Goal: Check status: Check status

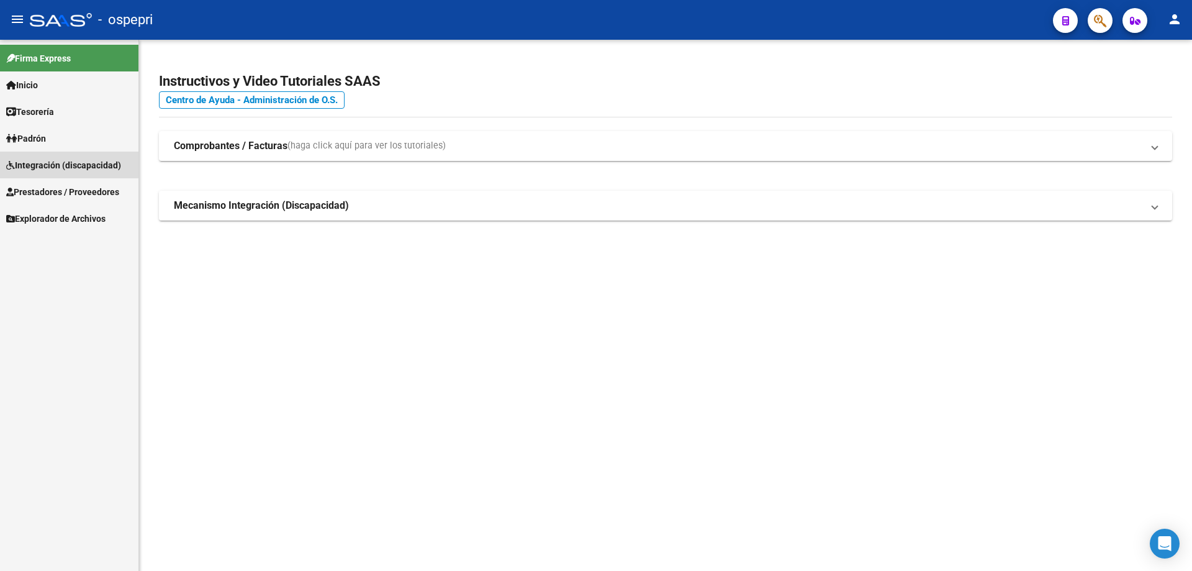
click at [45, 163] on span "Integración (discapacidad)" at bounding box center [63, 165] width 115 height 14
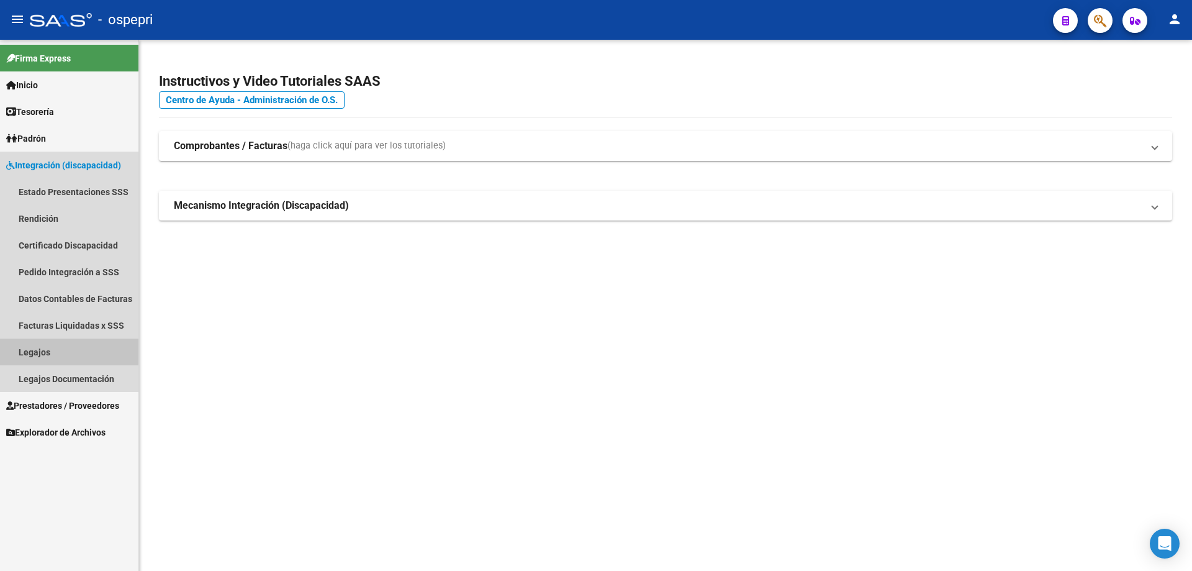
click at [28, 349] on link "Legajos" at bounding box center [69, 351] width 139 height 27
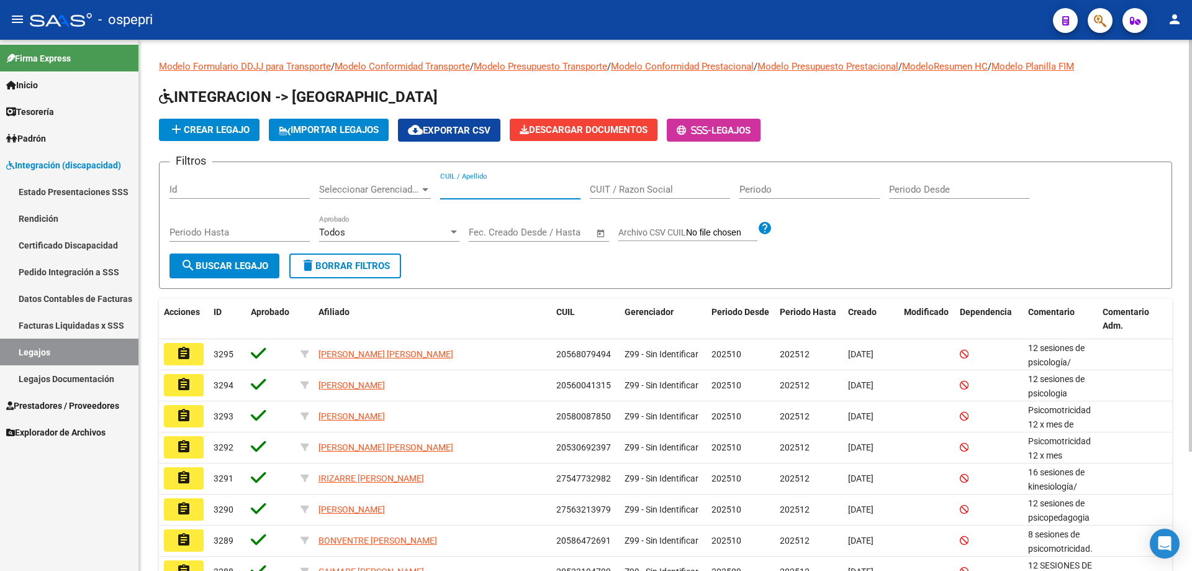
click at [458, 191] on input "CUIL / Apellido" at bounding box center [510, 189] width 140 height 11
paste input "52528255"
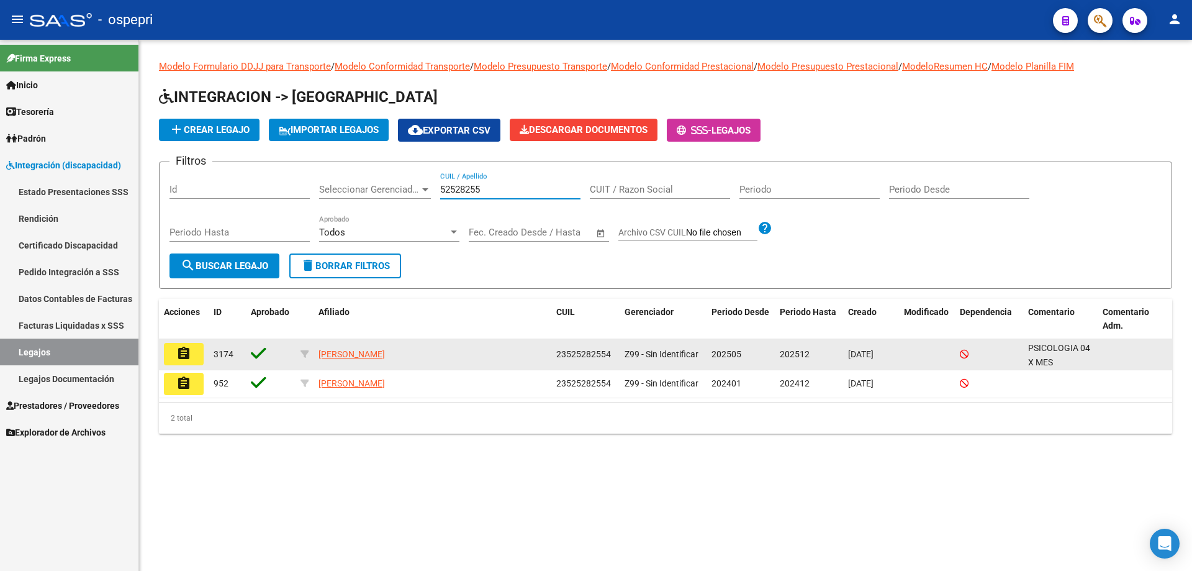
type input "52528255"
click at [196, 363] on button "assignment" at bounding box center [184, 354] width 40 height 22
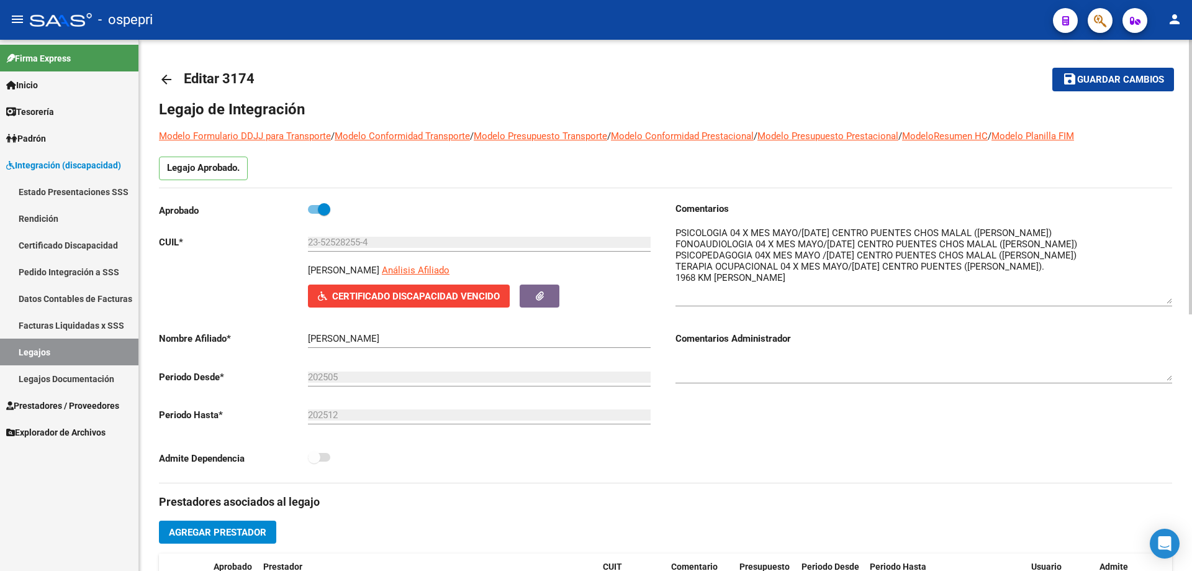
drag, startPoint x: 1166, startPoint y: 243, endPoint x: 1183, endPoint y: 302, distance: 61.5
click at [1179, 298] on div "arrow_back Editar 3174 save Guardar cambios Legajo de Integración Modelo Formul…" at bounding box center [665, 554] width 1053 height 1028
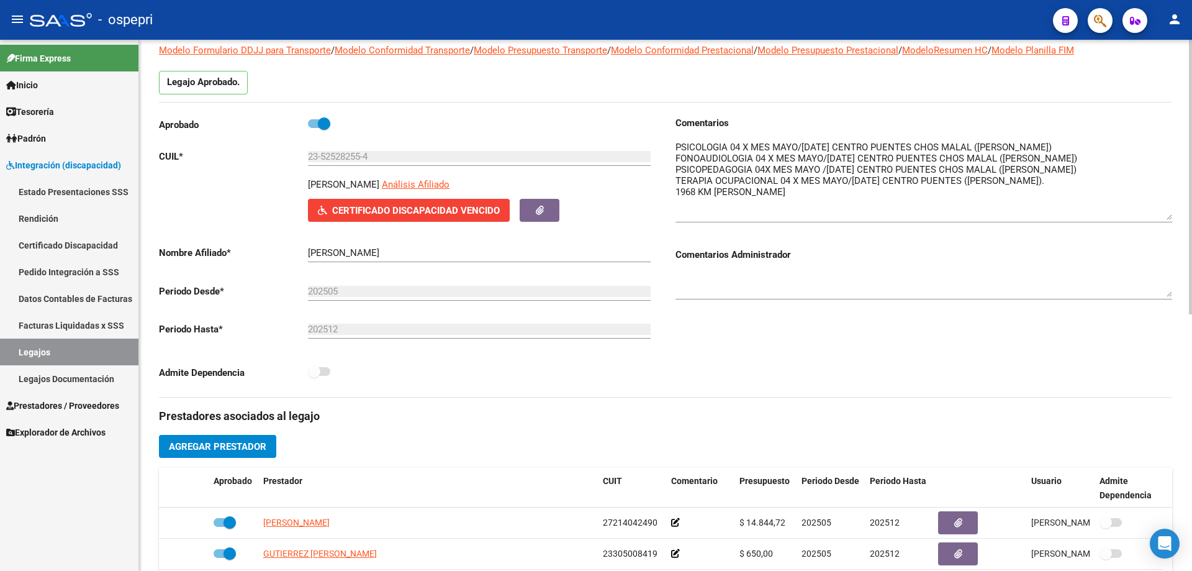
scroll to position [62, 0]
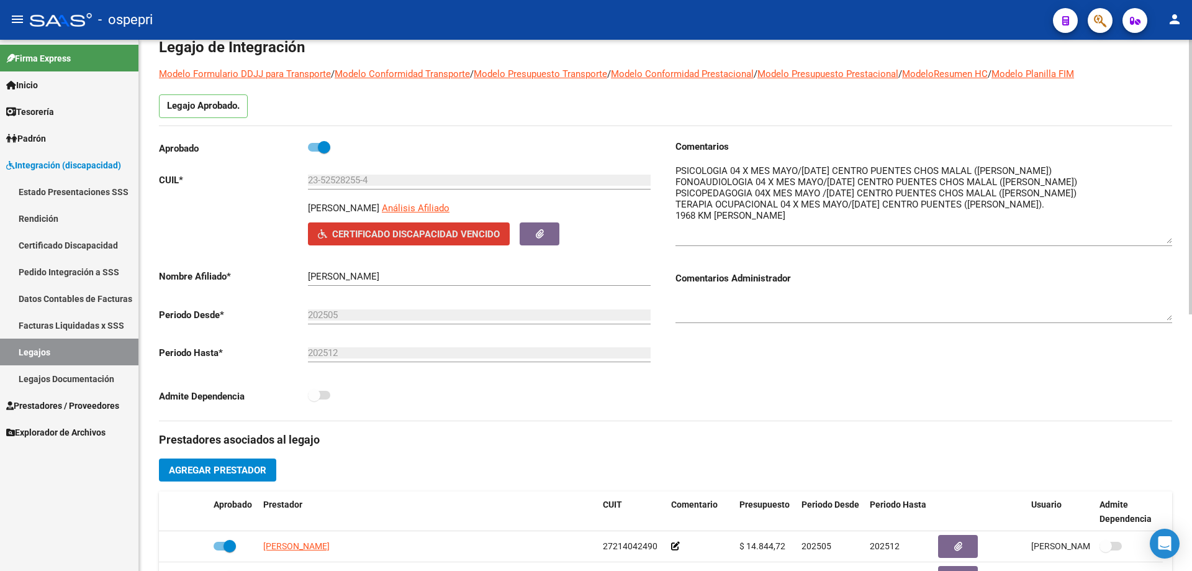
click at [380, 236] on span "Certificado Discapacidad Vencido" at bounding box center [416, 234] width 168 height 11
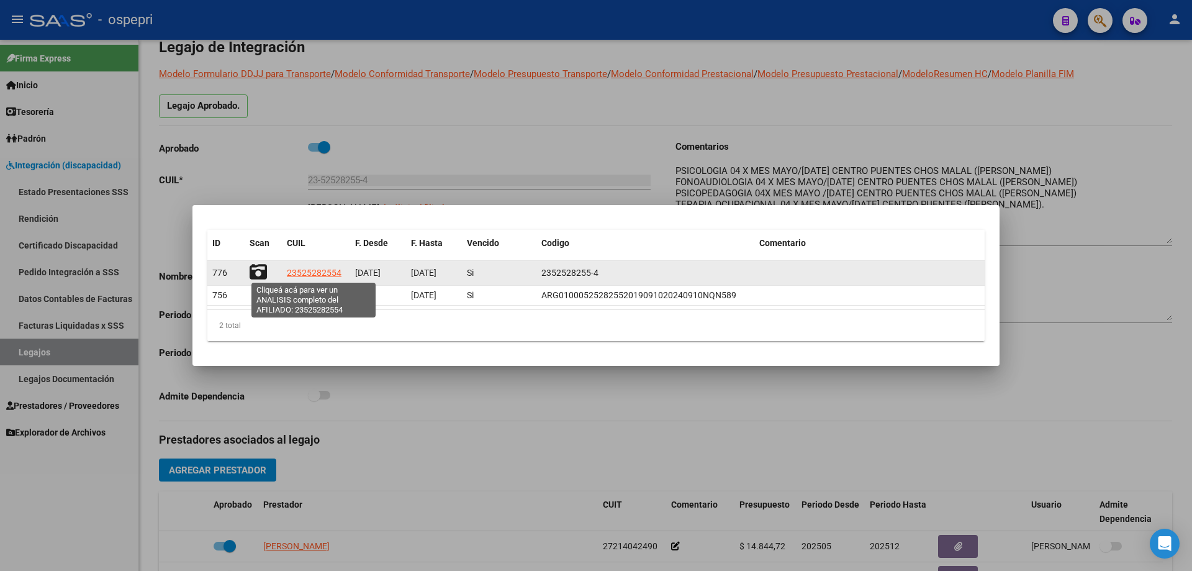
click at [313, 273] on span "23525282554" at bounding box center [314, 273] width 55 height 10
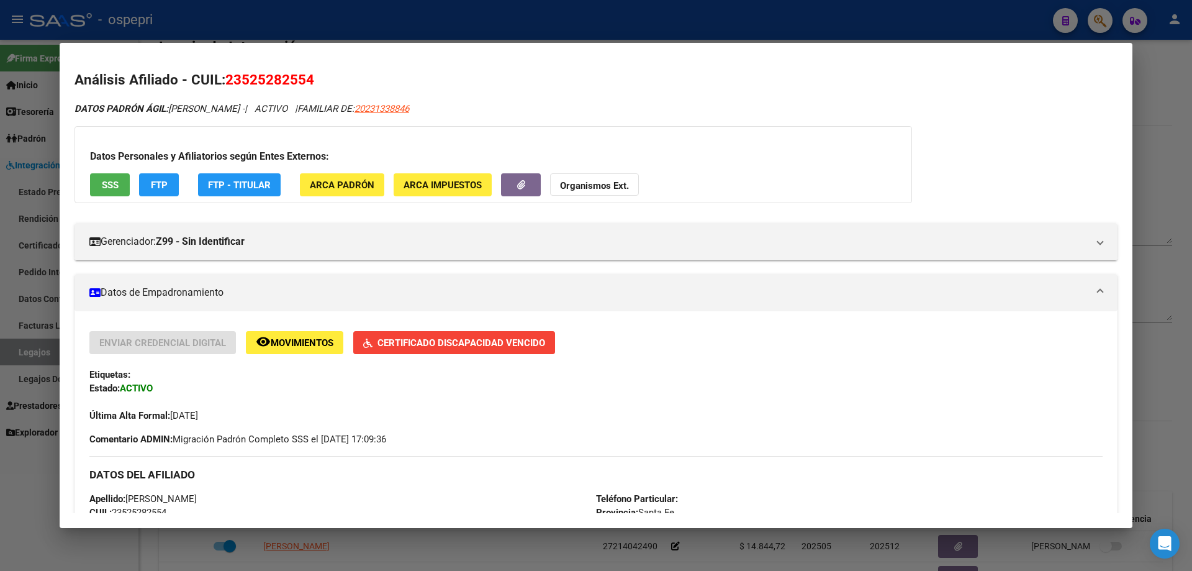
click at [1157, 160] on div at bounding box center [596, 285] width 1192 height 571
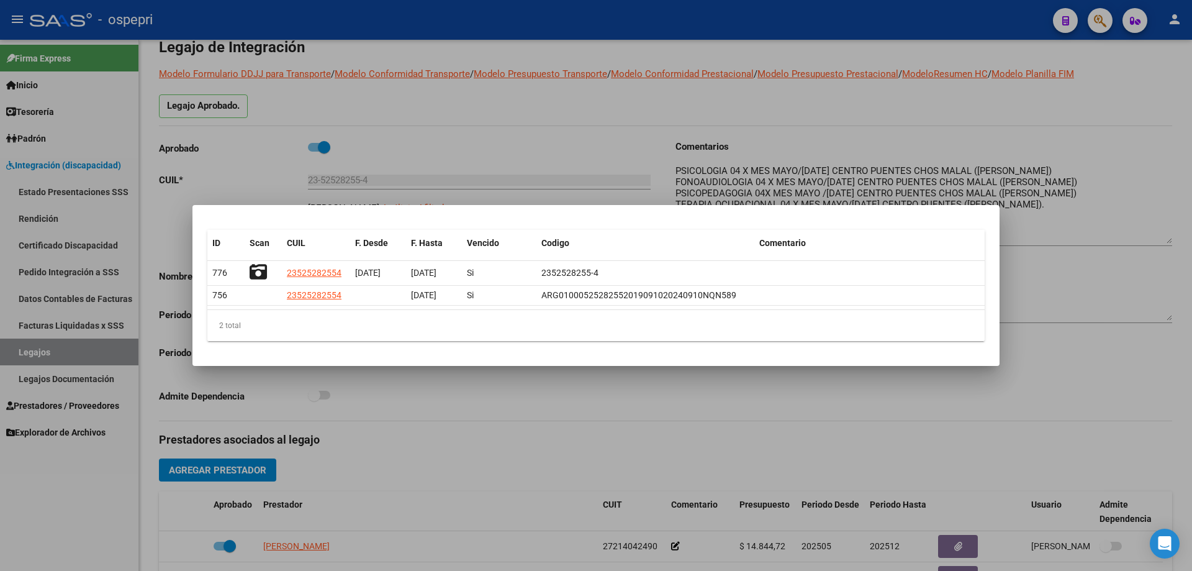
click at [368, 396] on div at bounding box center [596, 285] width 1192 height 571
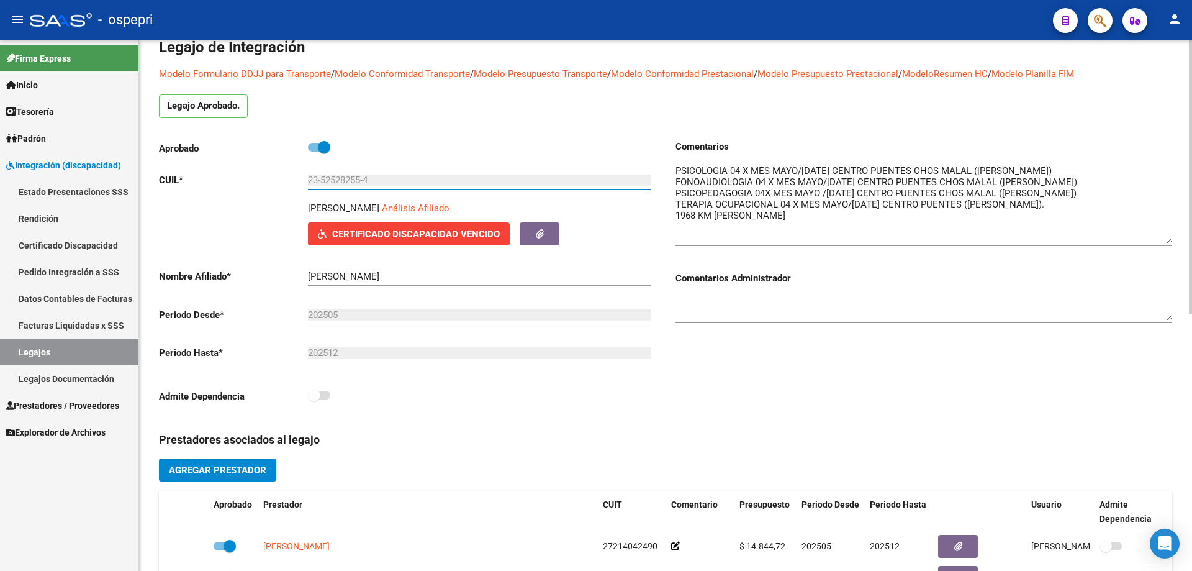
drag, startPoint x: 308, startPoint y: 178, endPoint x: 376, endPoint y: 180, distance: 67.7
click at [376, 180] on input "23-52528255-4" at bounding box center [479, 180] width 343 height 11
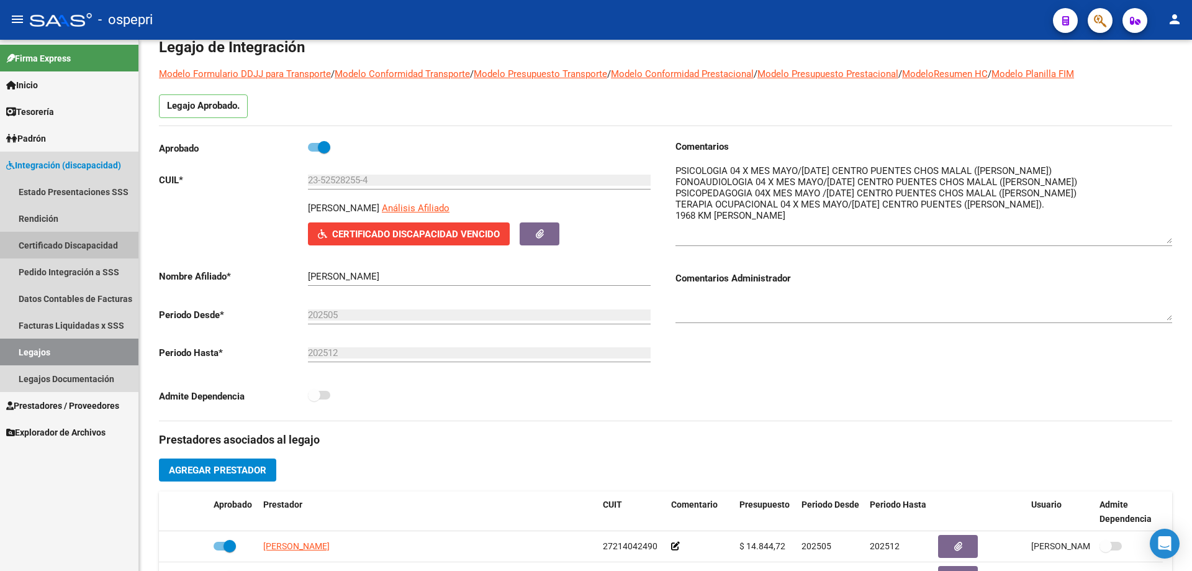
click at [55, 243] on link "Certificado Discapacidad" at bounding box center [69, 245] width 139 height 27
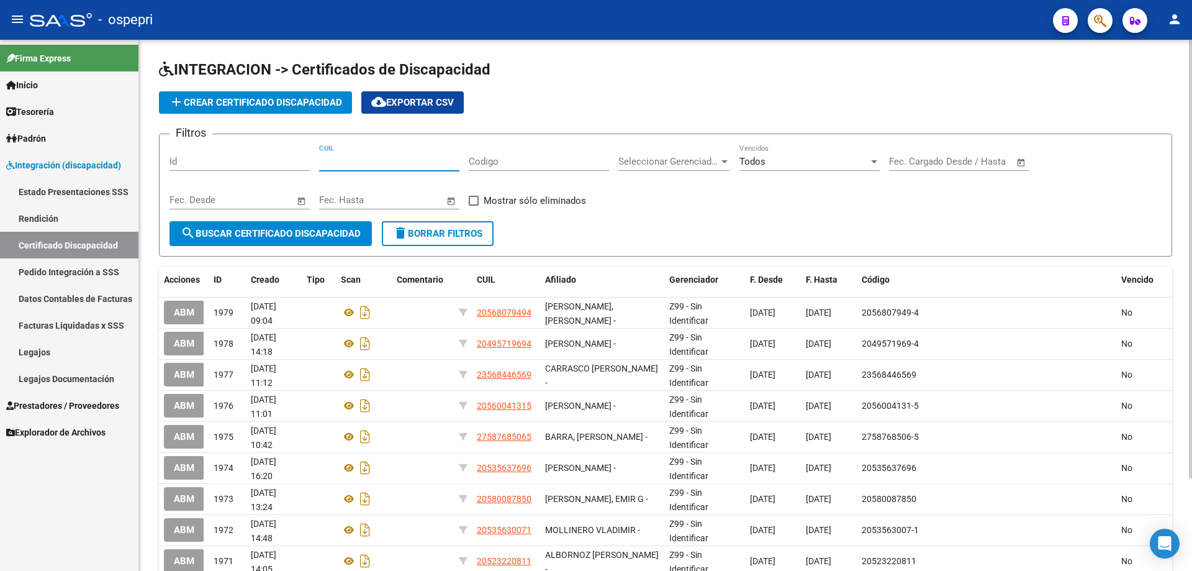
click at [332, 161] on input "CUIL" at bounding box center [389, 161] width 140 height 11
paste input "23-52528255-4"
type input "23-52528255-4"
click at [272, 231] on span "search Buscar Certificado Discapacidad" at bounding box center [271, 233] width 180 height 11
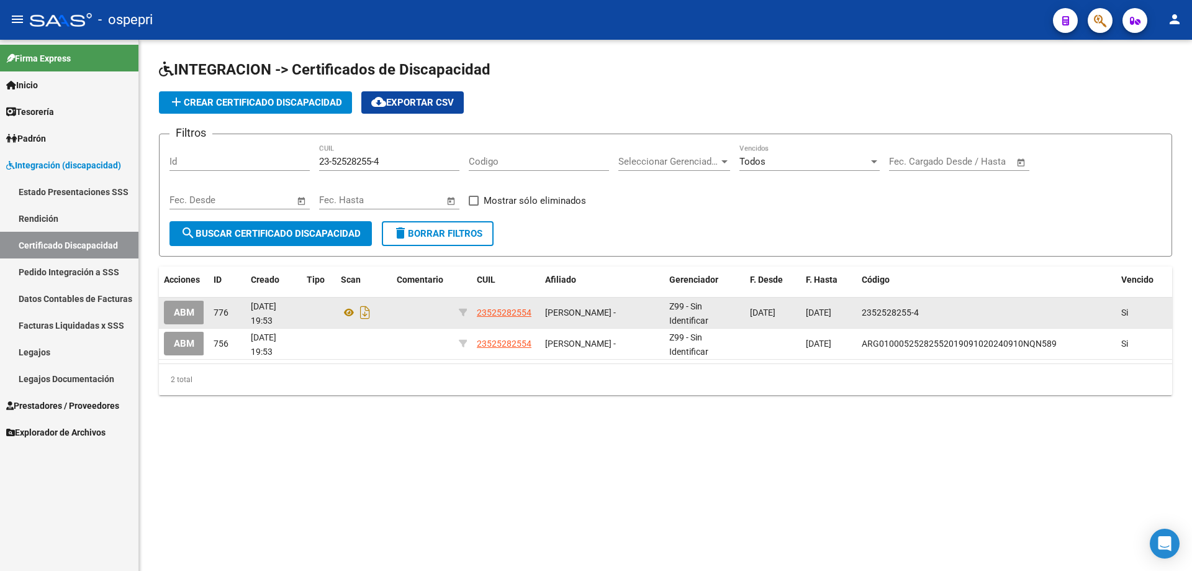
click at [199, 312] on button "ABM" at bounding box center [184, 312] width 40 height 23
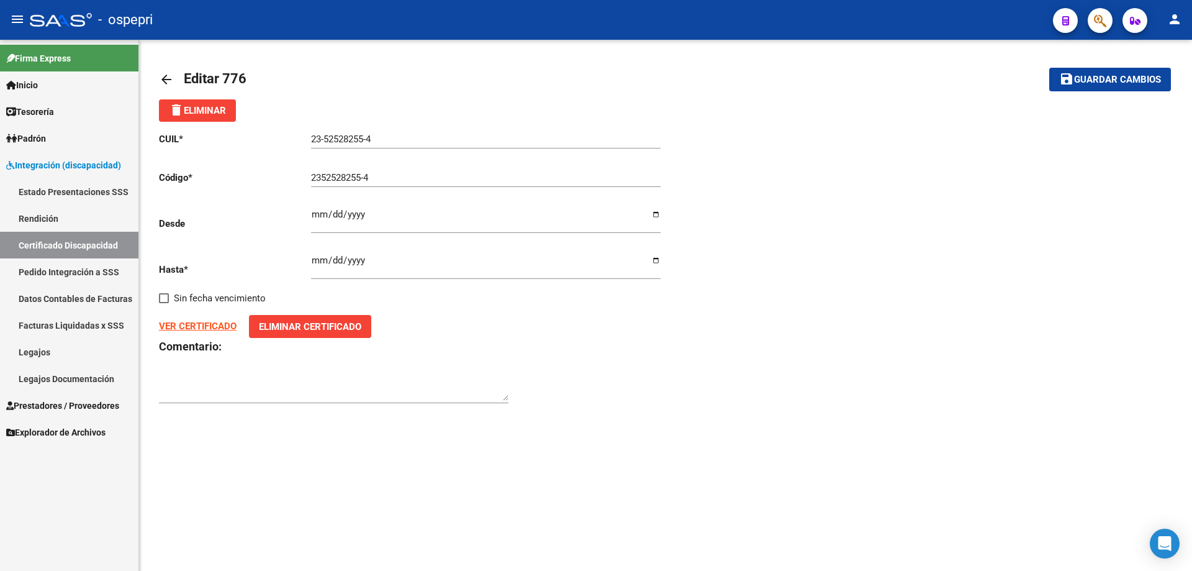
click at [212, 328] on strong "VER CERTIFICADO" at bounding box center [198, 325] width 78 height 11
